Goal: Find specific page/section: Find specific page/section

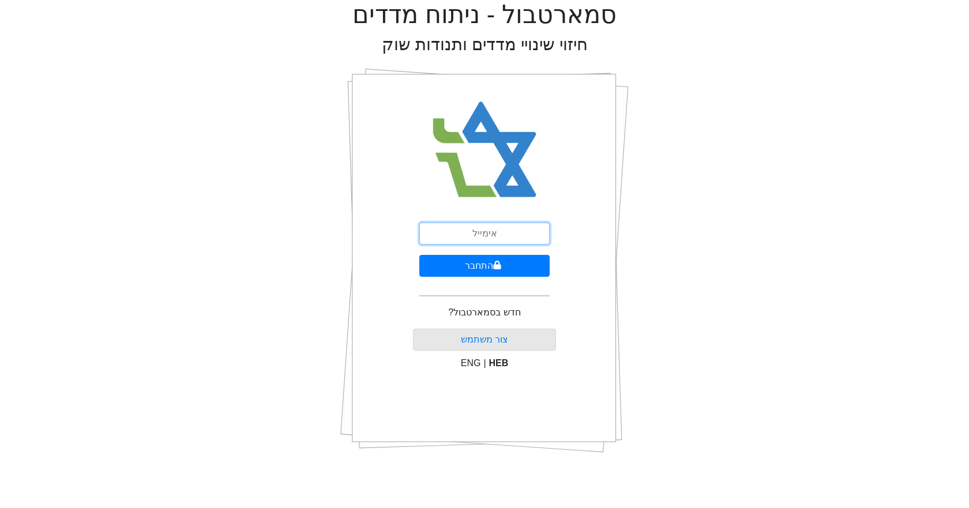
click at [483, 228] on input "email" at bounding box center [484, 234] width 130 height 22
type input "[EMAIL_ADDRESS][DOMAIN_NAME]"
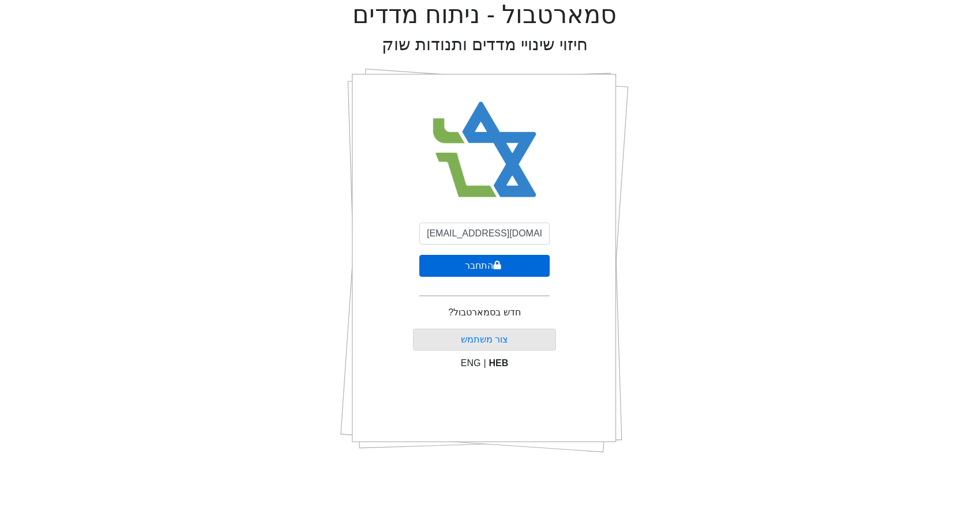
click at [503, 271] on button "התחבר" at bounding box center [484, 266] width 130 height 22
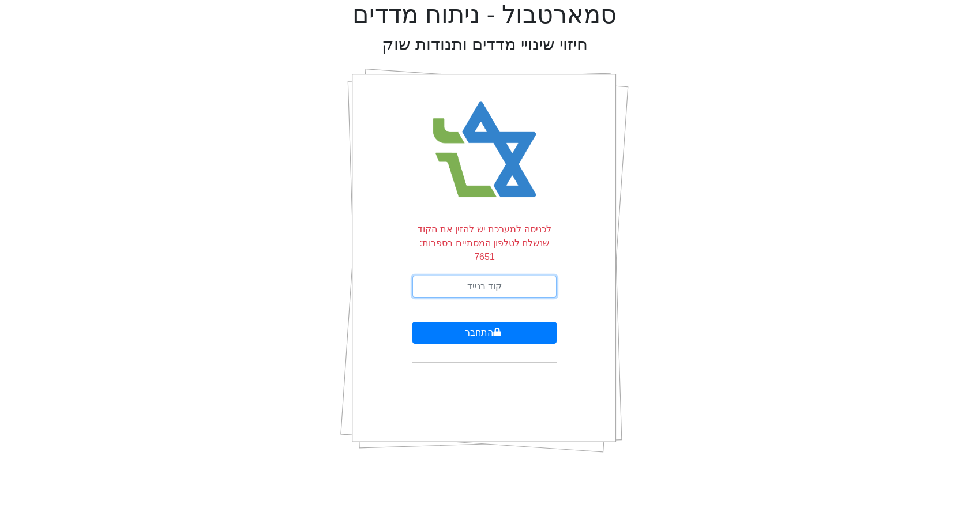
click at [503, 276] on input "text" at bounding box center [484, 287] width 144 height 22
type input "414886"
click at [412, 322] on button "התחבר" at bounding box center [484, 333] width 144 height 22
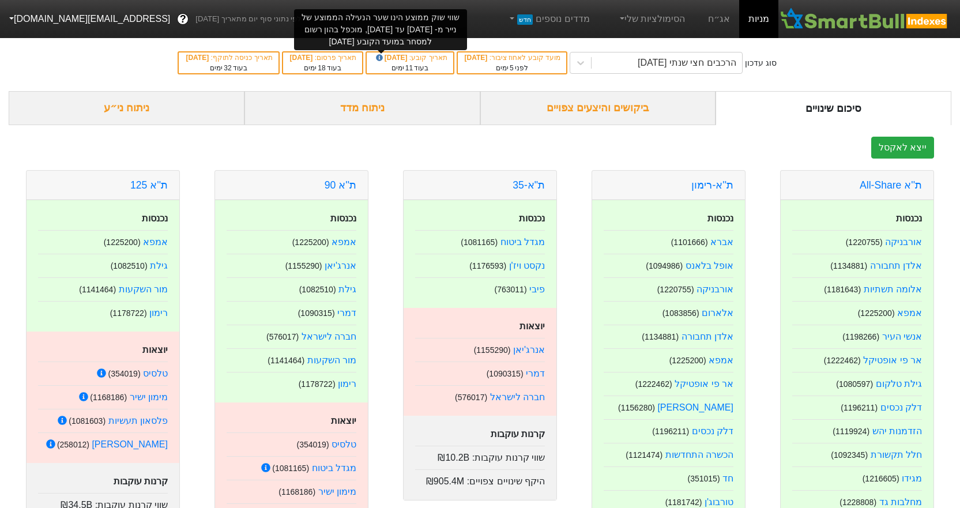
click at [382, 54] on icon at bounding box center [379, 57] width 7 height 7
